Goal: Information Seeking & Learning: Compare options

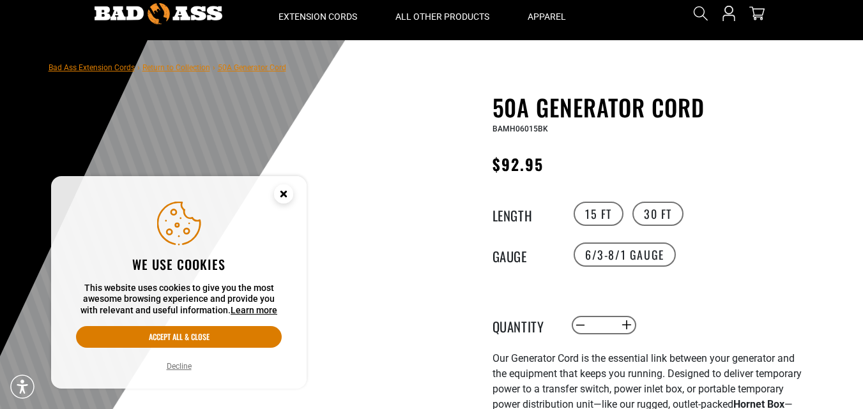
scroll to position [64, 0]
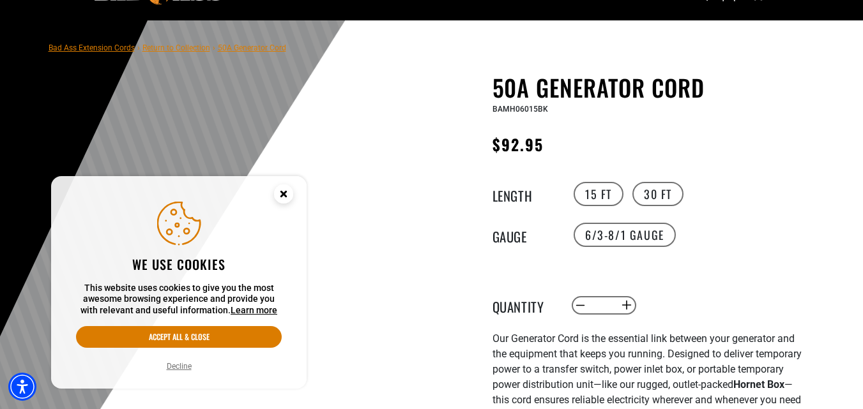
click at [285, 188] on circle "Cookie Consent" at bounding box center [283, 194] width 19 height 19
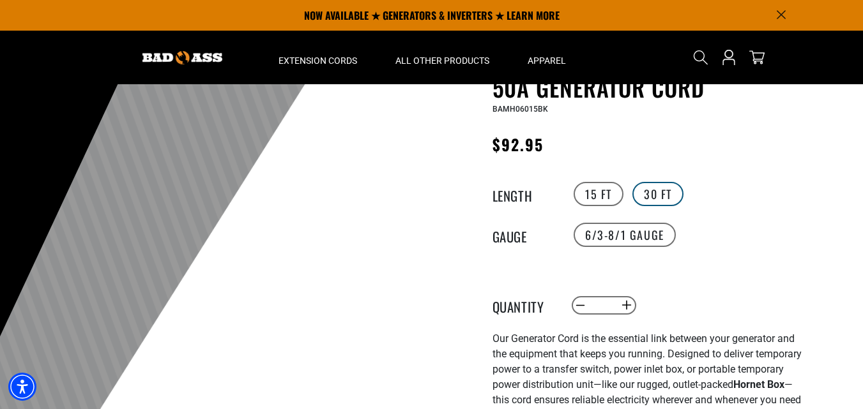
click at [667, 191] on label "30 FT" at bounding box center [657, 194] width 51 height 24
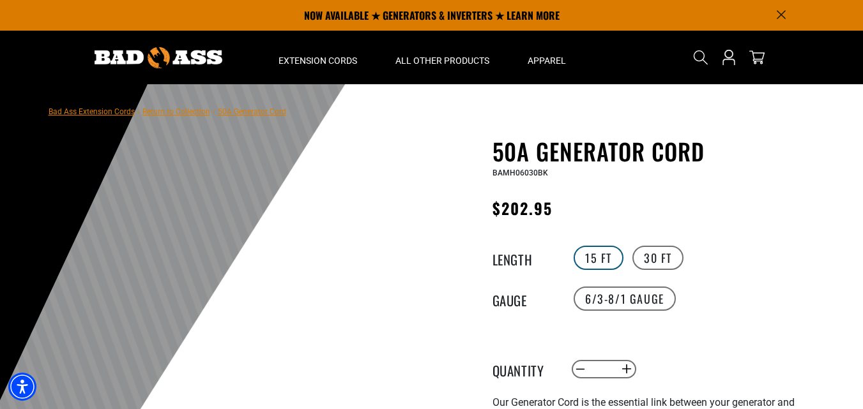
click at [590, 258] on label "15 FT" at bounding box center [598, 258] width 50 height 24
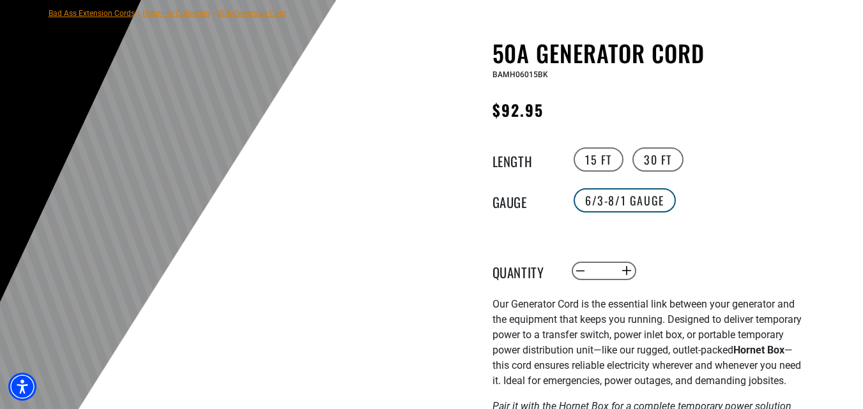
scroll to position [128, 0]
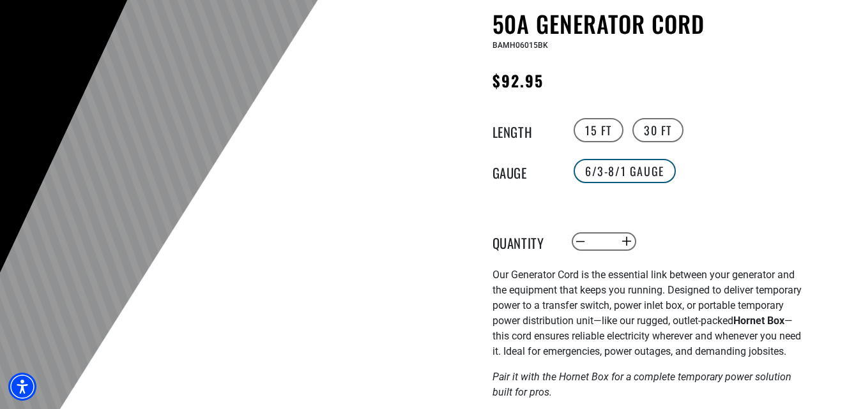
click at [608, 176] on label "6/3-8/1 Gauge" at bounding box center [624, 171] width 102 height 24
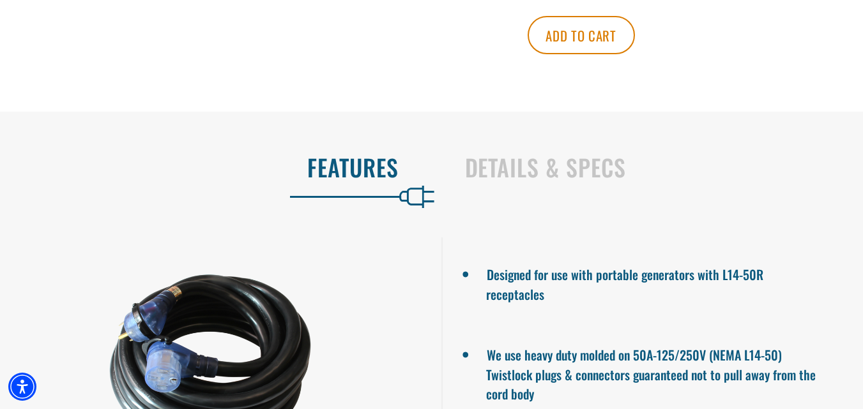
scroll to position [702, 0]
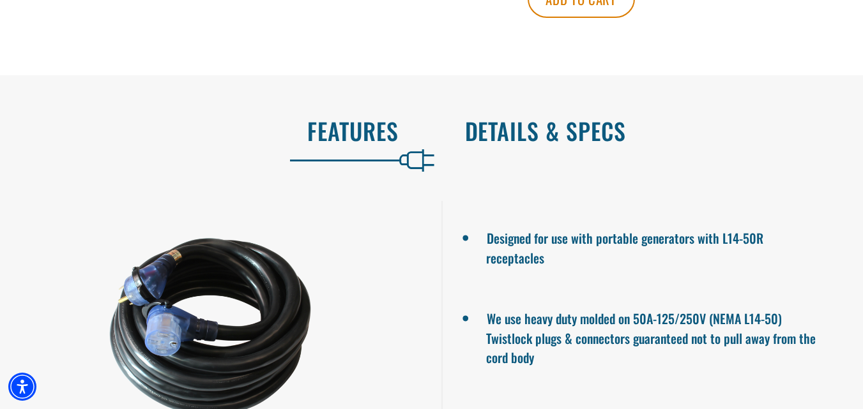
click at [538, 137] on h2 "Details & Specs" at bounding box center [651, 131] width 372 height 27
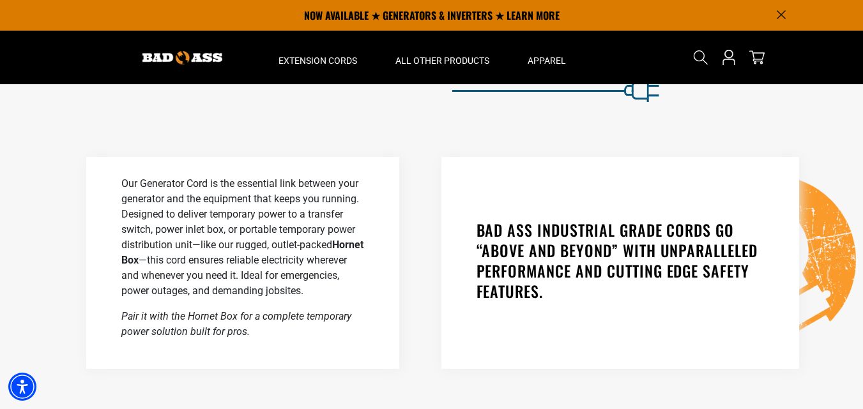
scroll to position [766, 0]
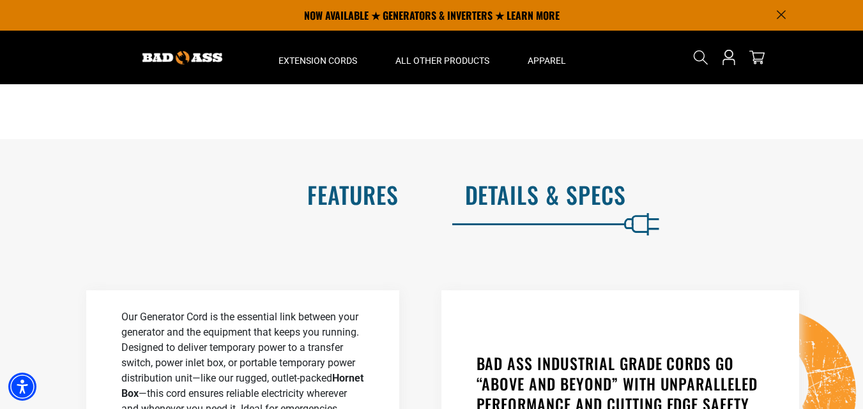
click at [354, 190] on h2 "Features" at bounding box center [213, 194] width 372 height 27
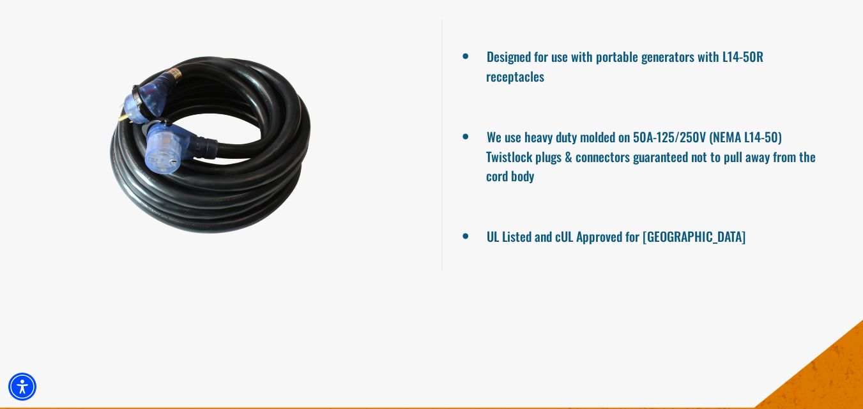
scroll to position [894, 0]
